Goal: Information Seeking & Learning: Learn about a topic

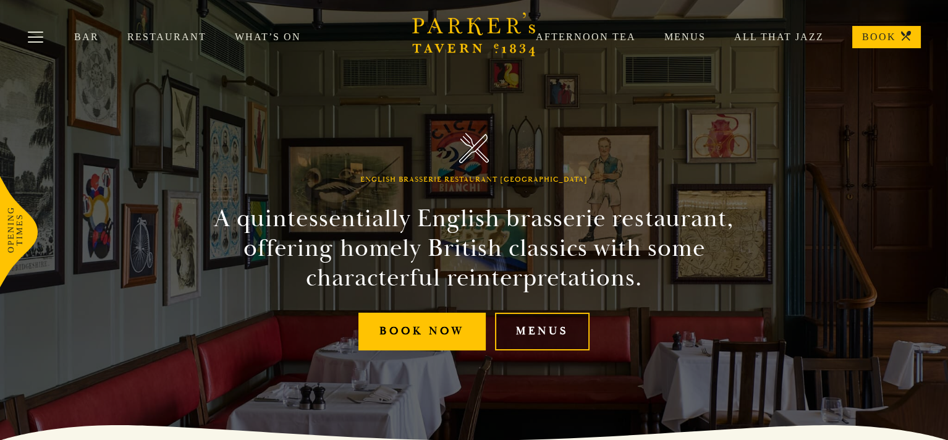
click at [518, 335] on link "Menus" at bounding box center [542, 332] width 95 height 38
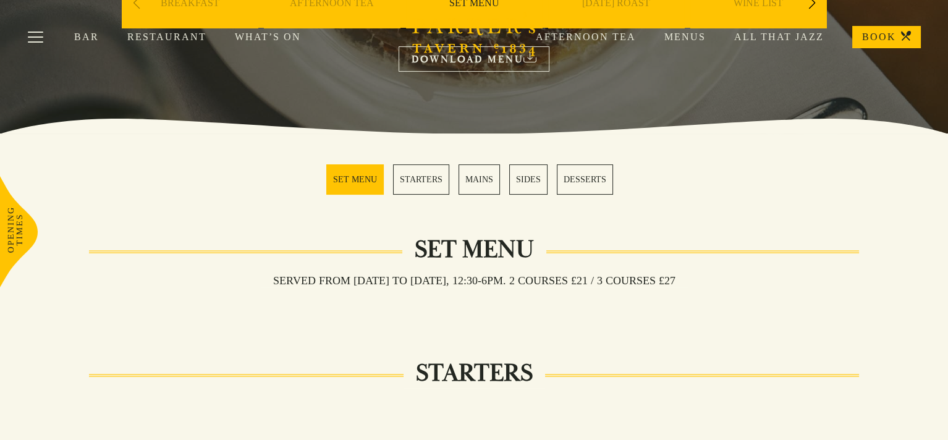
scroll to position [185, 0]
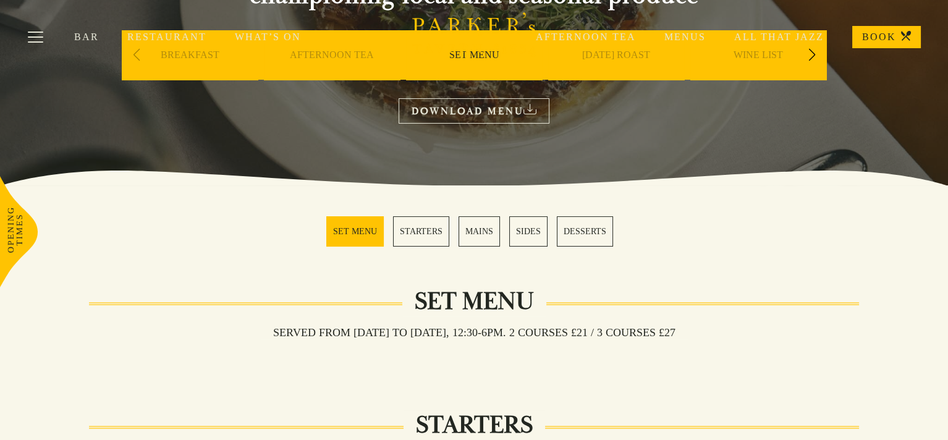
click at [481, 237] on link "MAINS" at bounding box center [479, 231] width 41 height 30
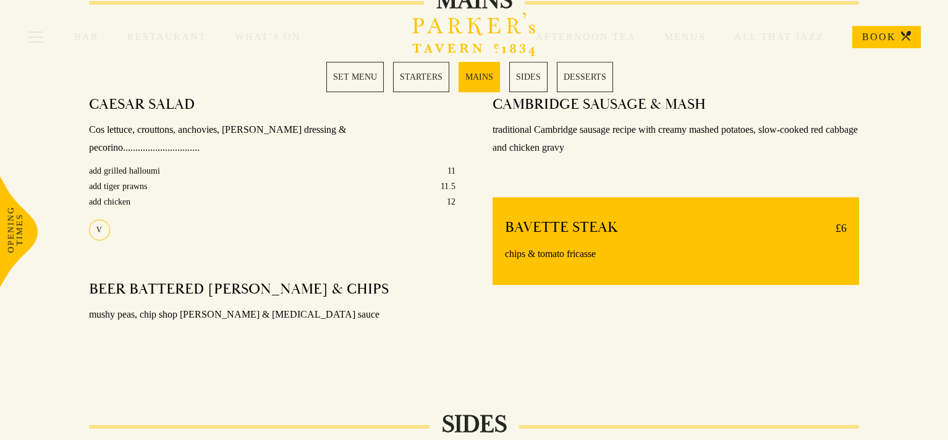
scroll to position [923, 0]
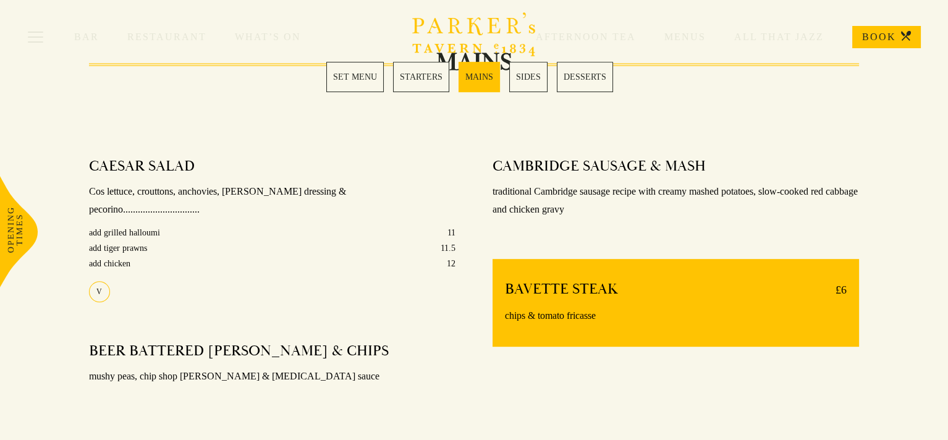
click at [423, 78] on link "STARTERS" at bounding box center [421, 77] width 56 height 30
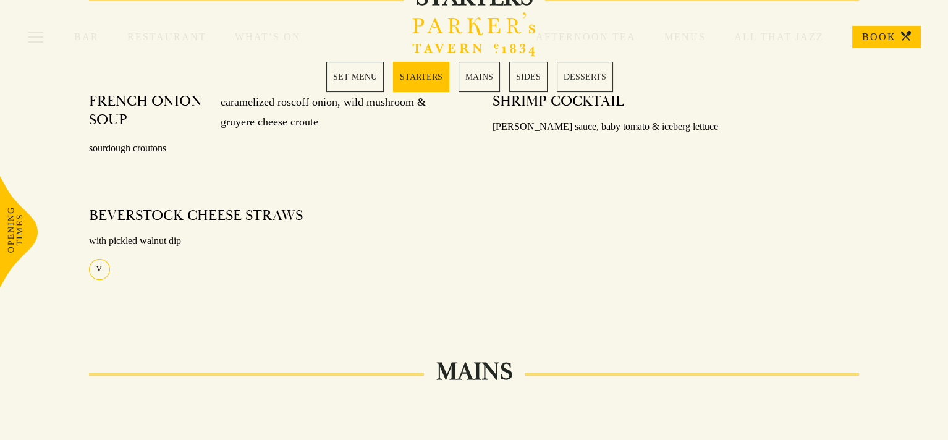
scroll to position [610, 0]
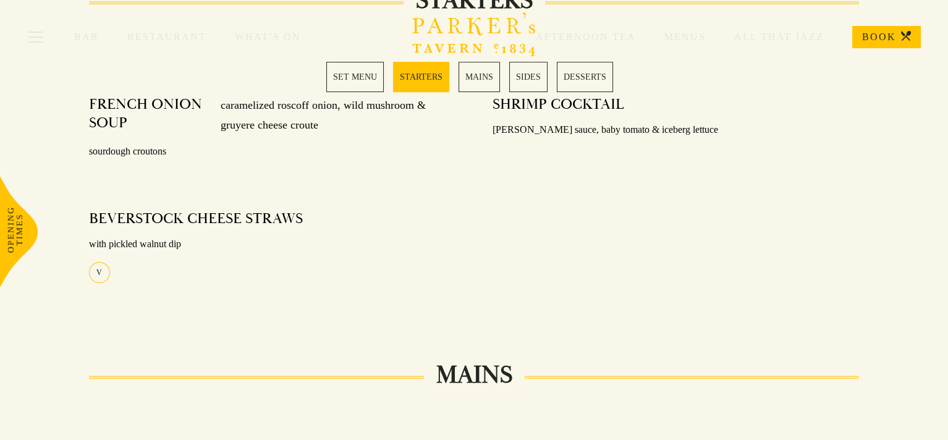
click at [477, 73] on div "Bar Restaurant What’s On Afternoon Tea Menus All That Jazz BOOK" at bounding box center [474, 37] width 948 height 74
click at [482, 77] on link "MAINS" at bounding box center [479, 77] width 41 height 30
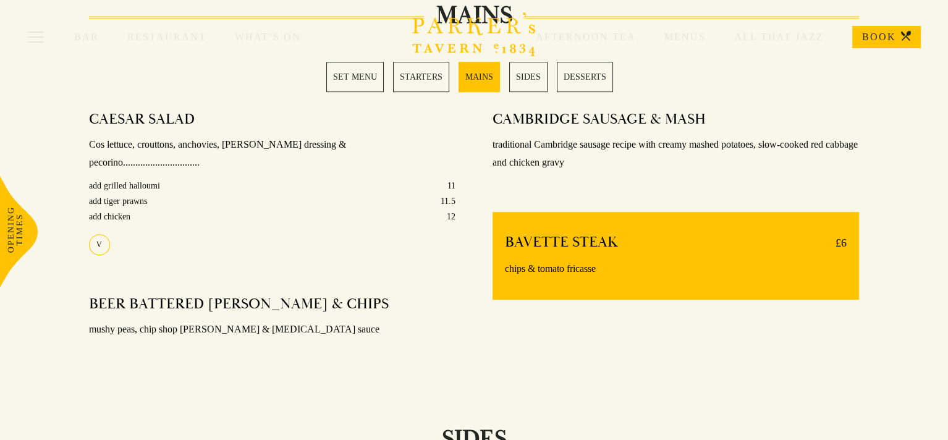
scroll to position [985, 0]
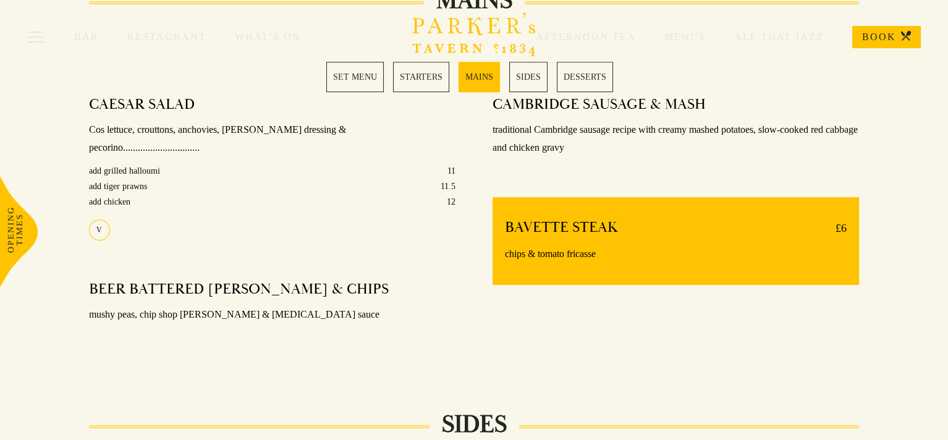
click at [528, 72] on div "Bar Restaurant What’s On Afternoon Tea Menus All That Jazz BOOK" at bounding box center [474, 37] width 948 height 74
click at [523, 74] on link "SIDES" at bounding box center [528, 77] width 38 height 30
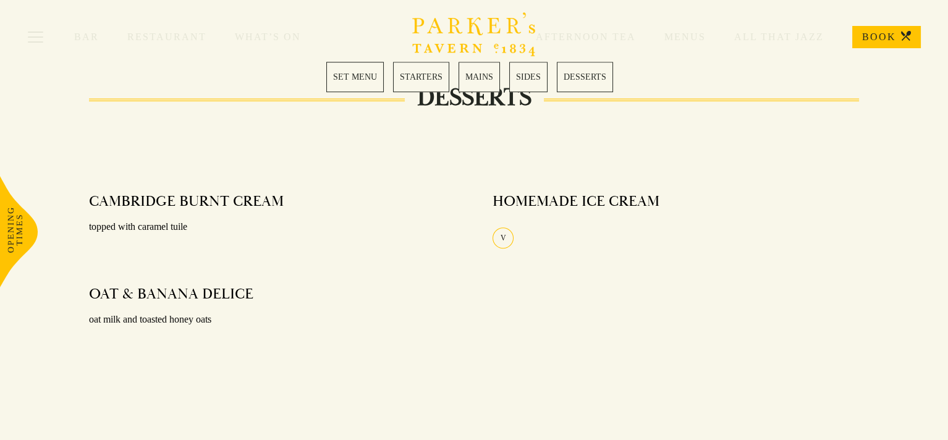
scroll to position [1576, 0]
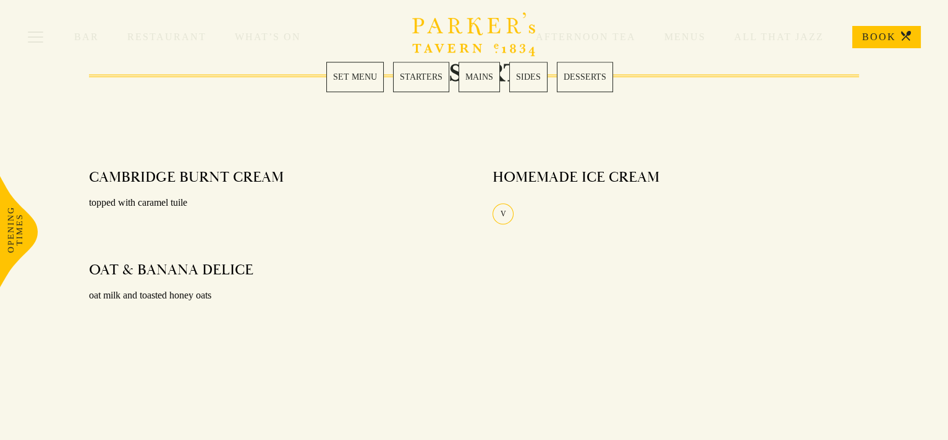
click at [533, 78] on link "SIDES" at bounding box center [528, 77] width 38 height 30
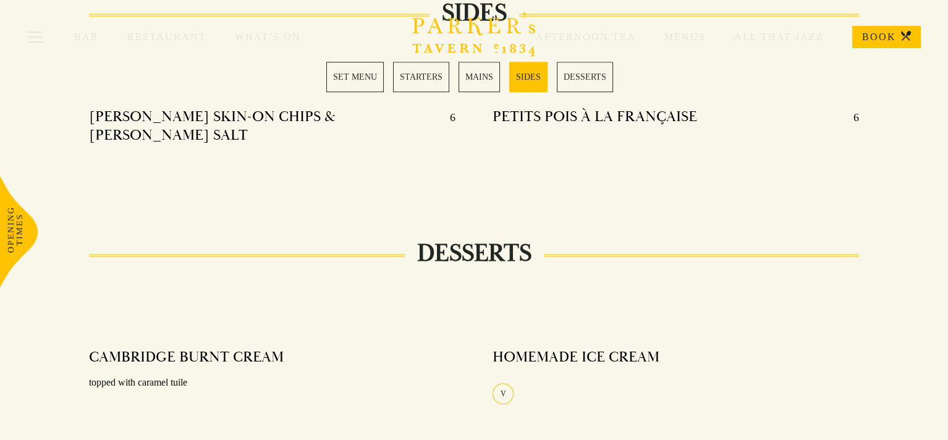
scroll to position [1391, 0]
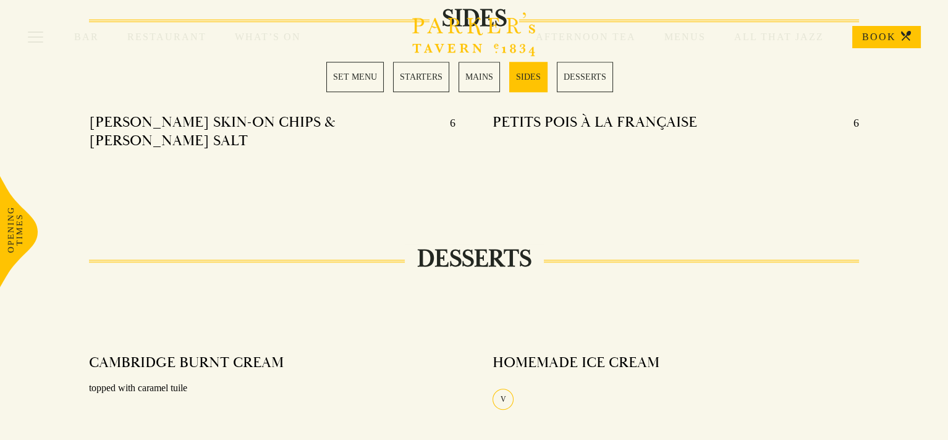
click at [601, 74] on link "DESSERTS" at bounding box center [585, 77] width 56 height 30
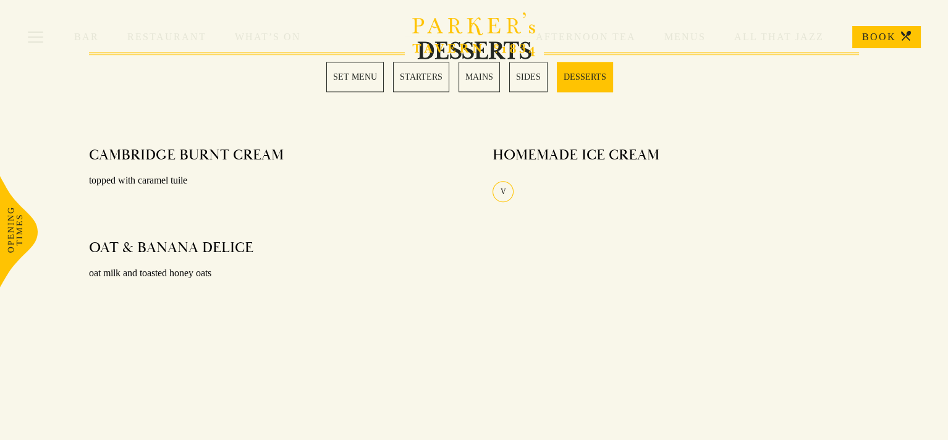
scroll to position [1614, 0]
